Goal: Complete application form

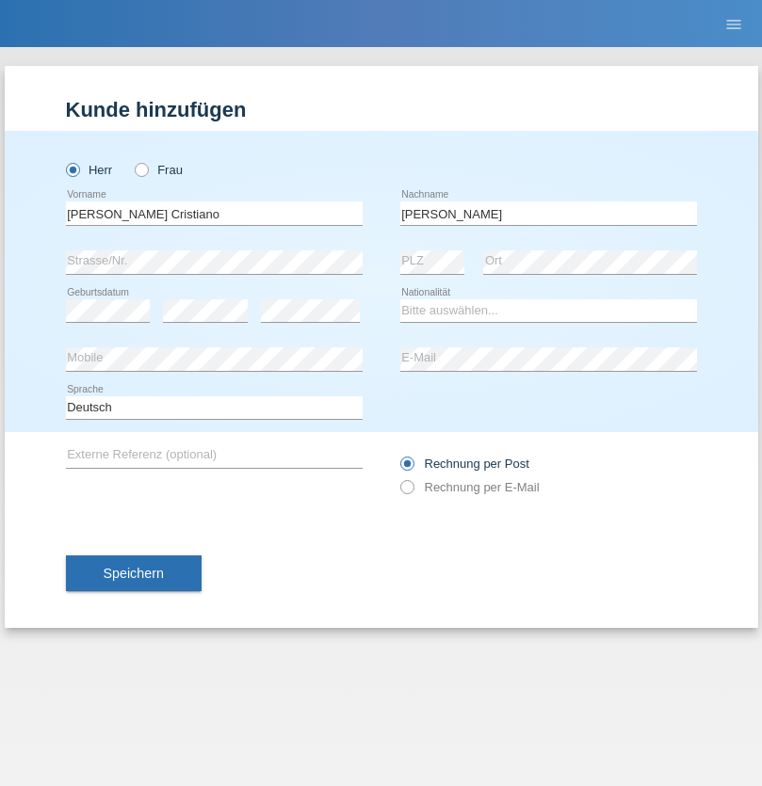
type input "[PERSON_NAME]"
select select "PT"
select select "C"
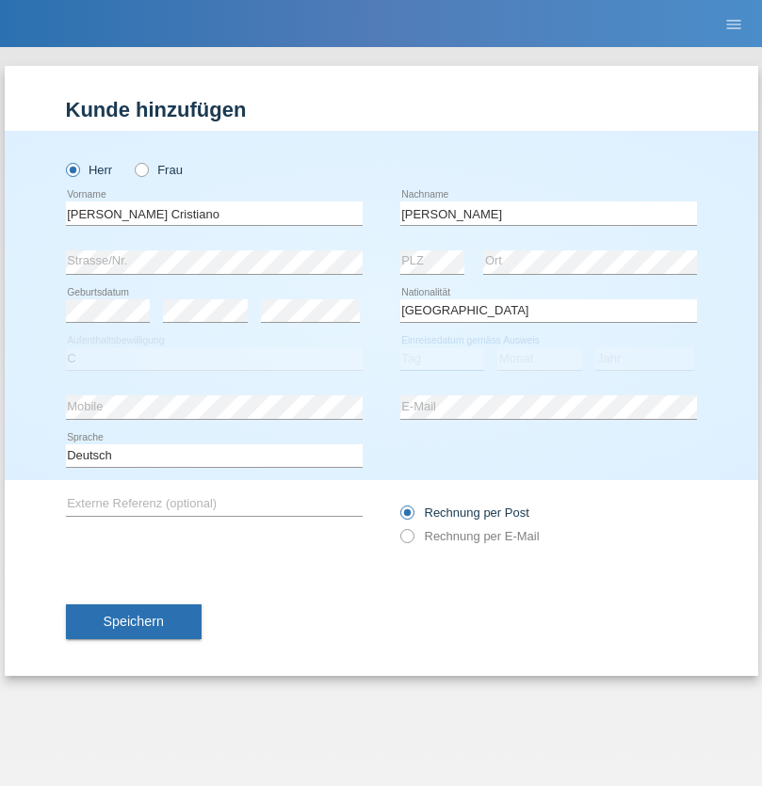
select select "23"
select select "05"
select select "2017"
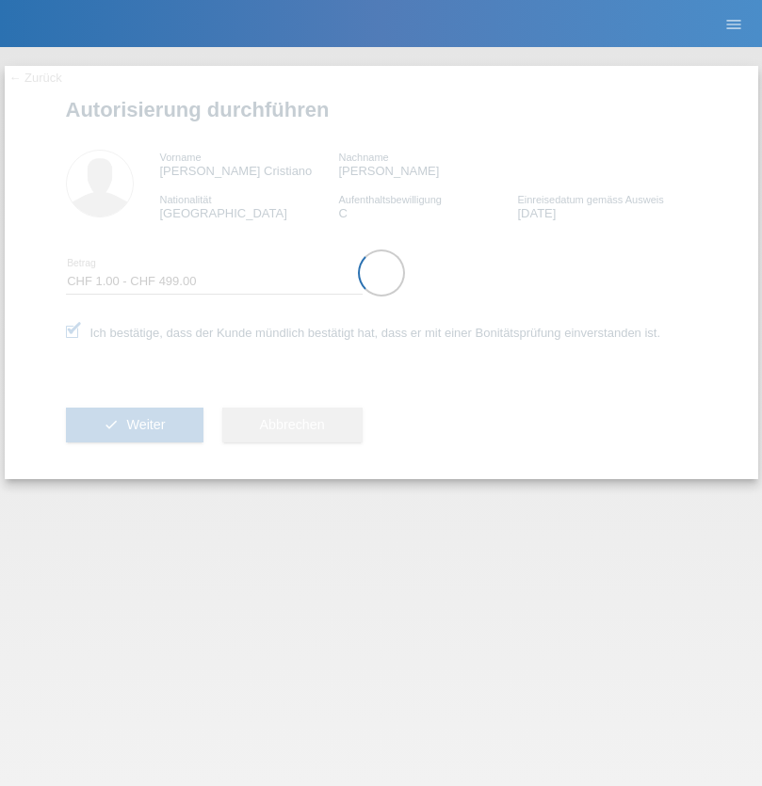
select select "1"
